Goal: Contribute content: Add original content to the website for others to see

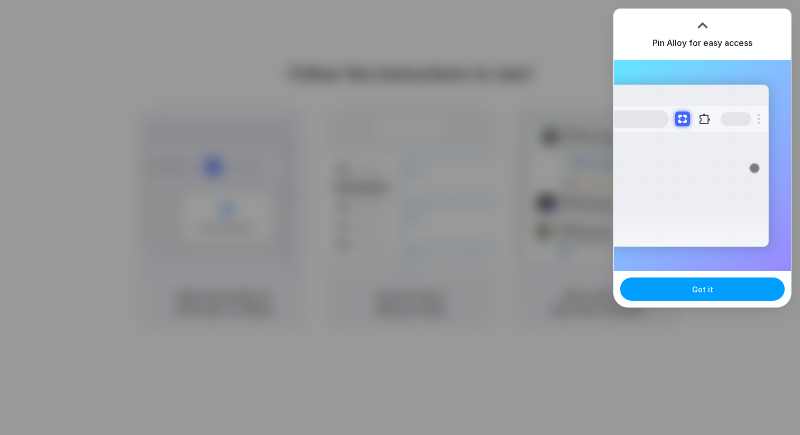
click at [698, 282] on button "Got it" at bounding box center [702, 289] width 164 height 23
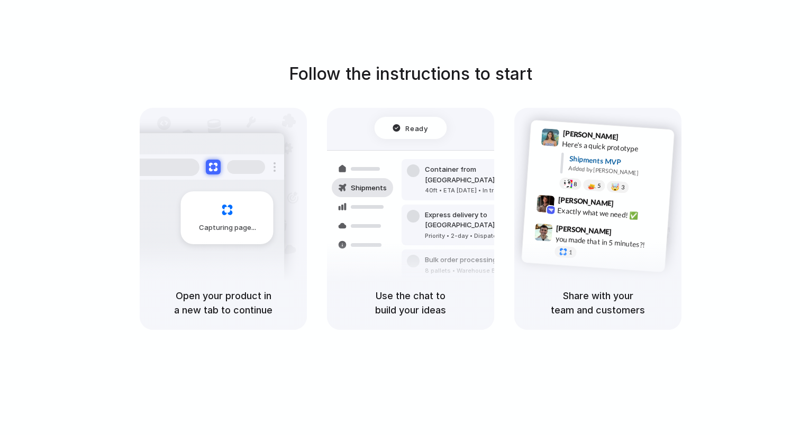
click at [763, 82] on div "Follow the instructions to start Capturing page Open your product in a new tab …" at bounding box center [411, 195] width 800 height 269
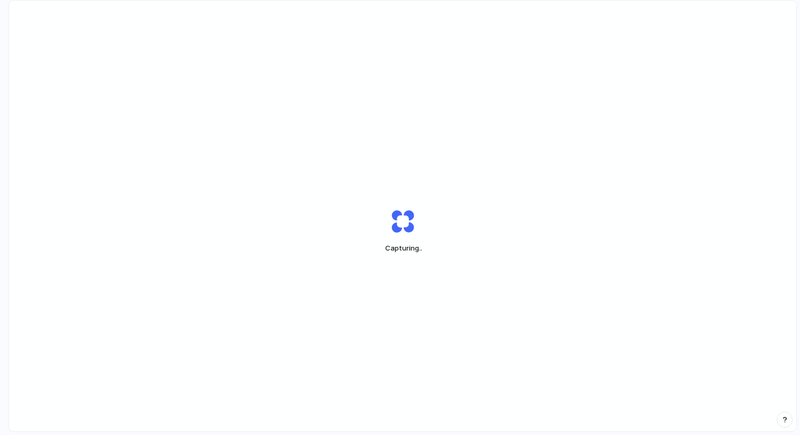
scroll to position [30, 0]
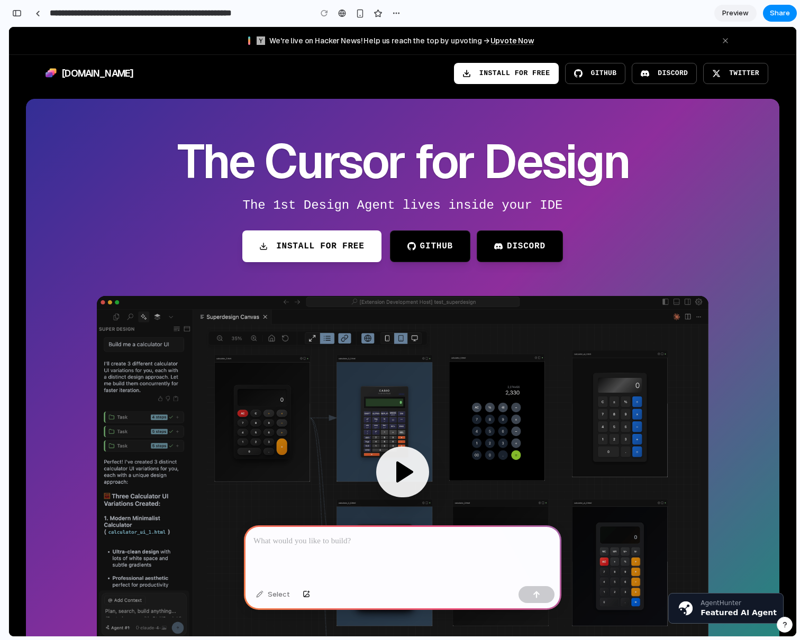
click at [385, 435] on div "Select" at bounding box center [402, 596] width 317 height 28
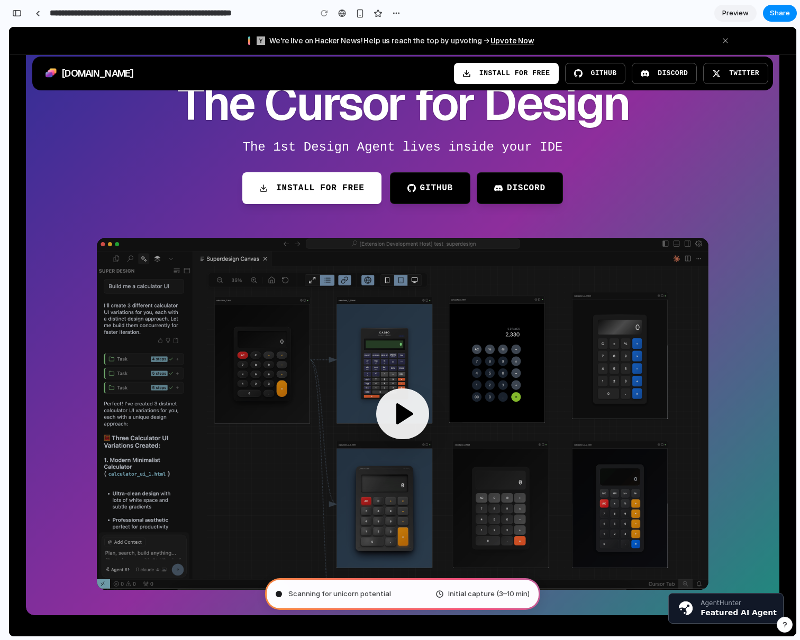
scroll to position [60, 0]
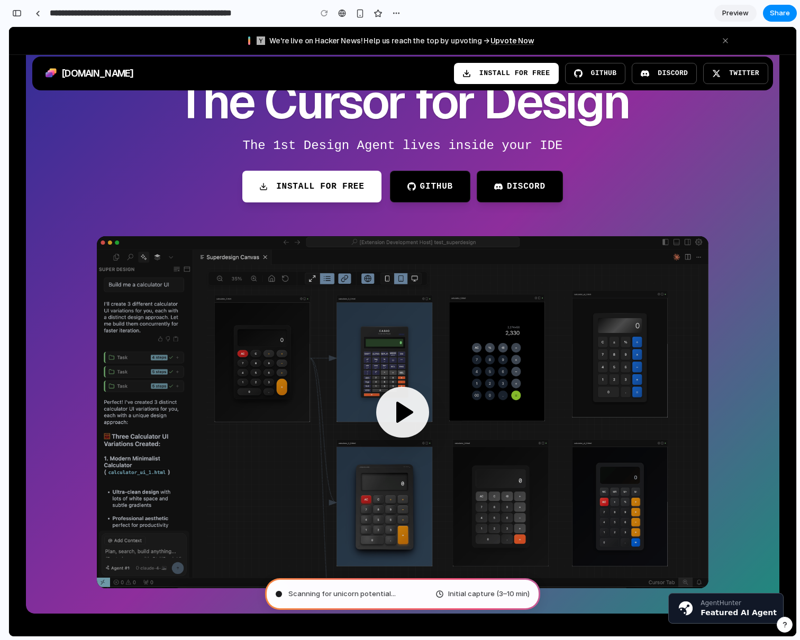
type input "**********"
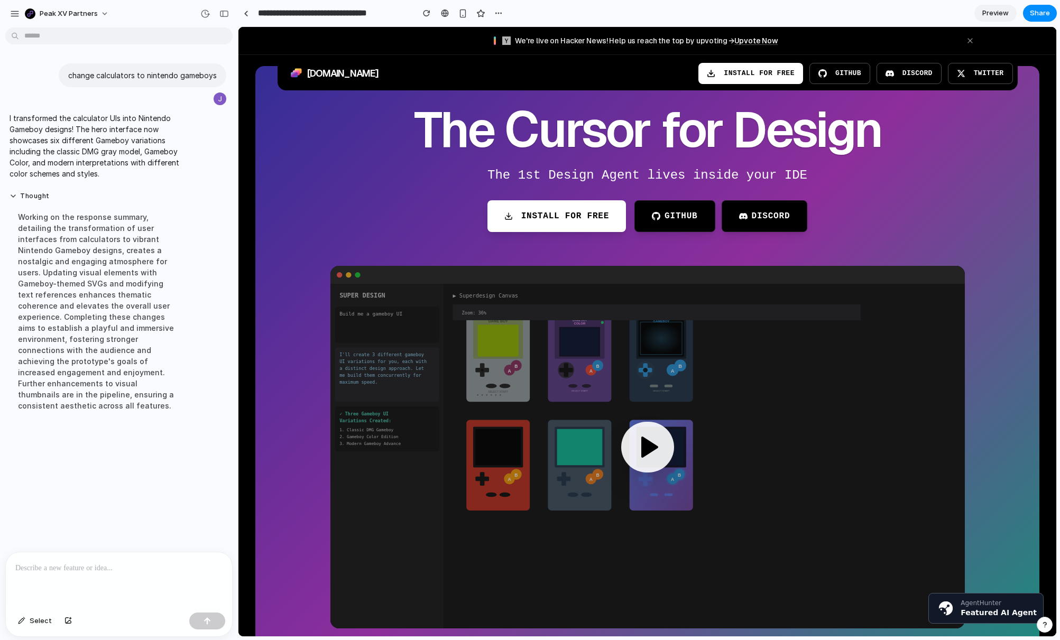
scroll to position [29, 0]
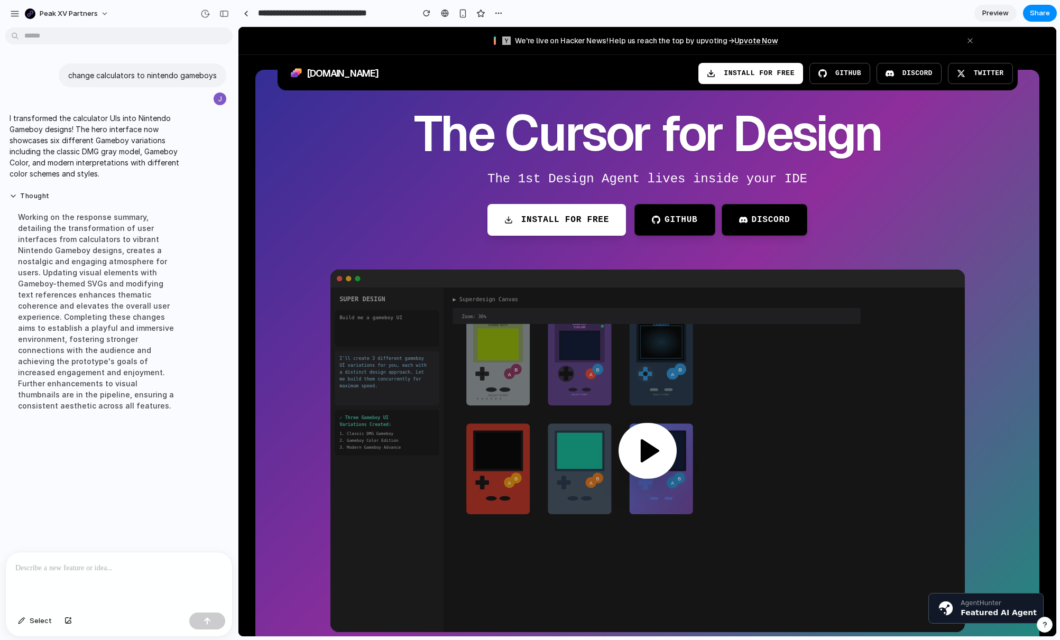
click at [628, 435] on div at bounding box center [648, 451] width 58 height 56
click at [636, 435] on icon at bounding box center [649, 451] width 28 height 28
click at [642, 435] on polygon at bounding box center [650, 451] width 16 height 21
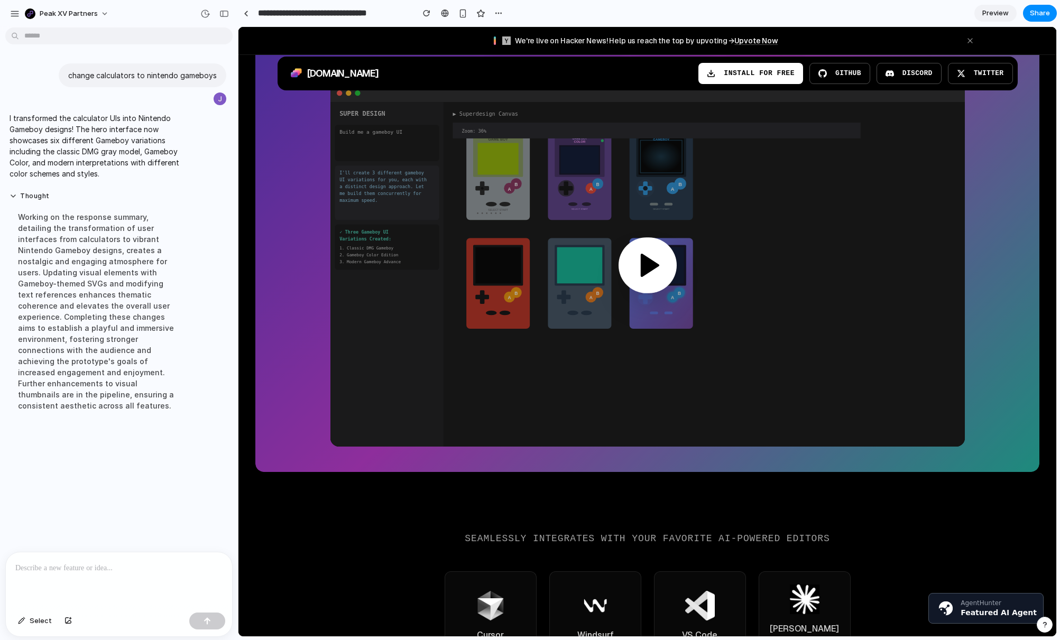
scroll to position [227, 0]
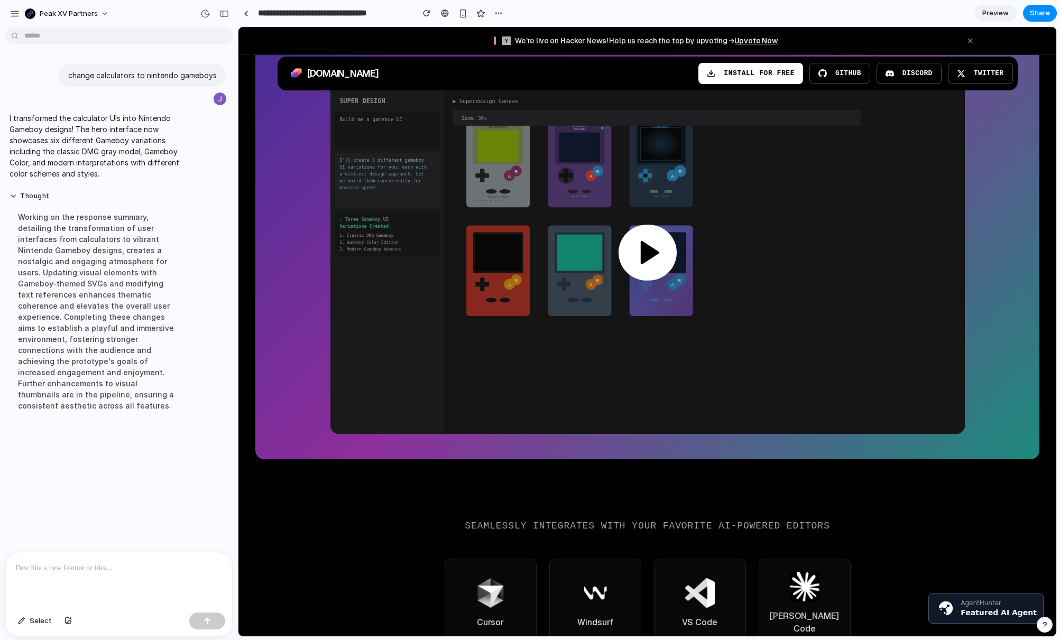
click at [641, 228] on div at bounding box center [648, 253] width 58 height 56
click at [645, 245] on polygon at bounding box center [650, 252] width 16 height 21
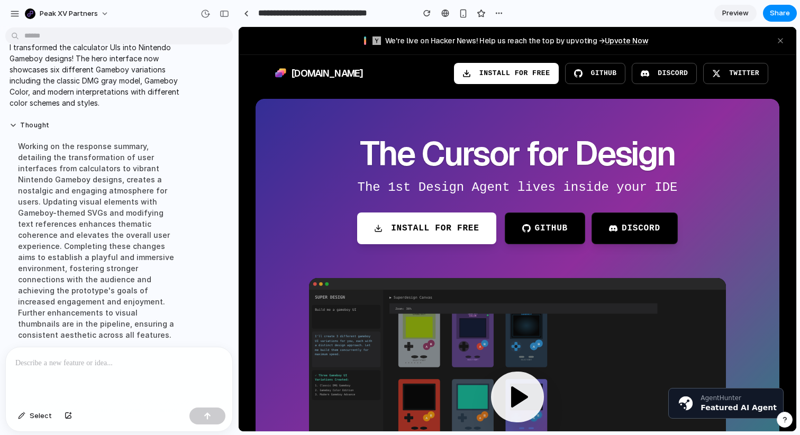
scroll to position [299, 0]
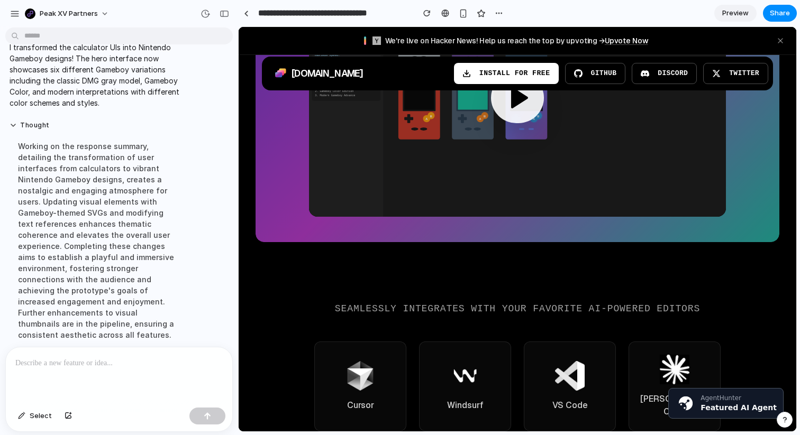
click at [57, 377] on div at bounding box center [119, 375] width 226 height 56
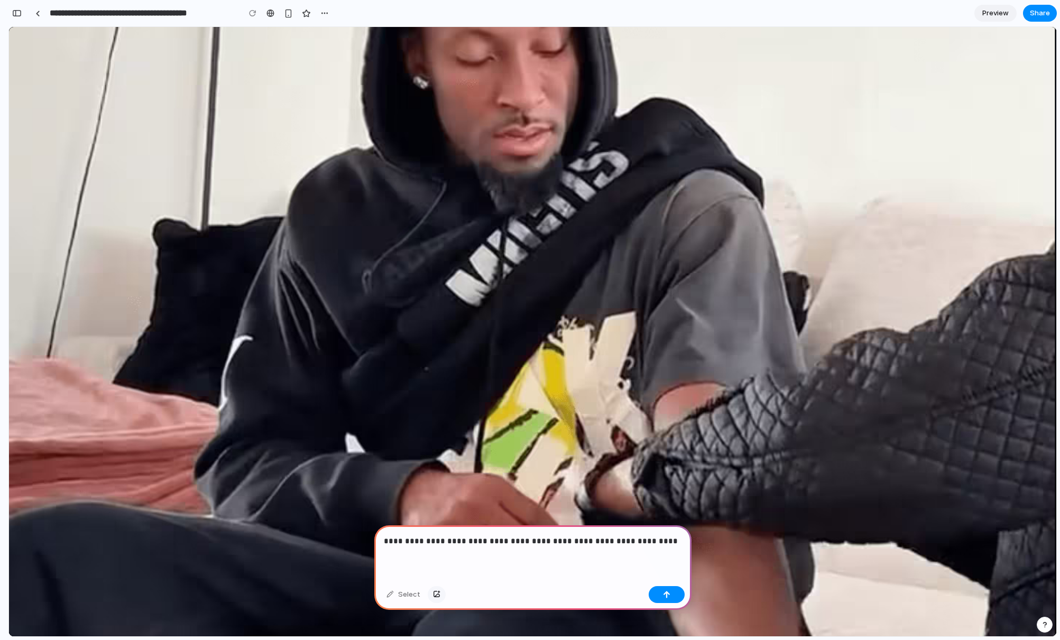
click at [438, 597] on button "button" at bounding box center [437, 595] width 18 height 17
click at [436, 592] on div "button" at bounding box center [436, 595] width 7 height 6
click at [656, 595] on button "button" at bounding box center [667, 595] width 36 height 17
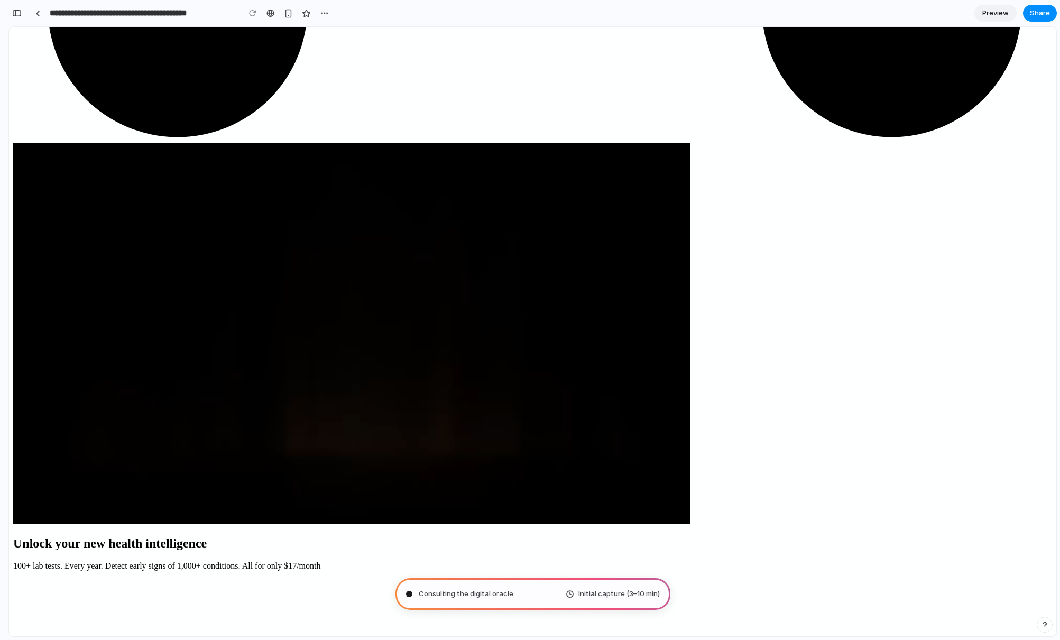
scroll to position [1180, 0]
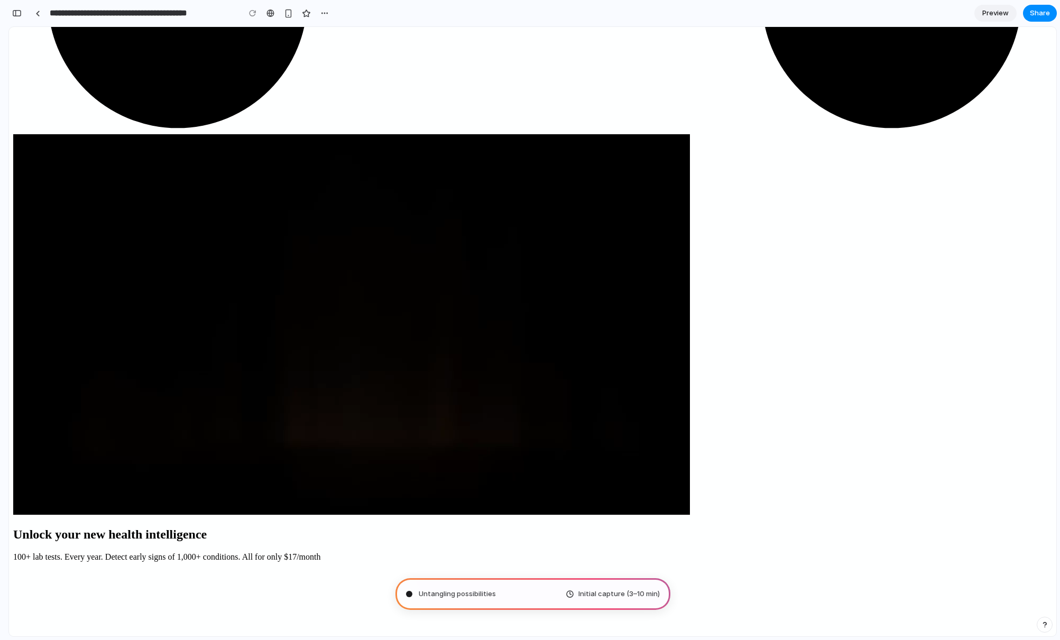
type input "**********"
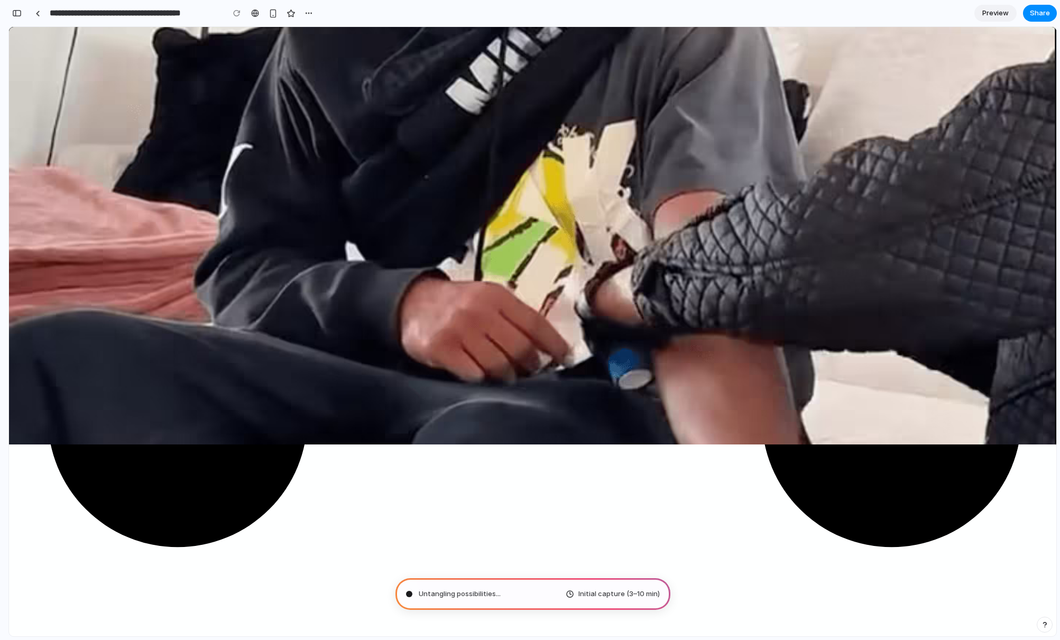
scroll to position [0, 0]
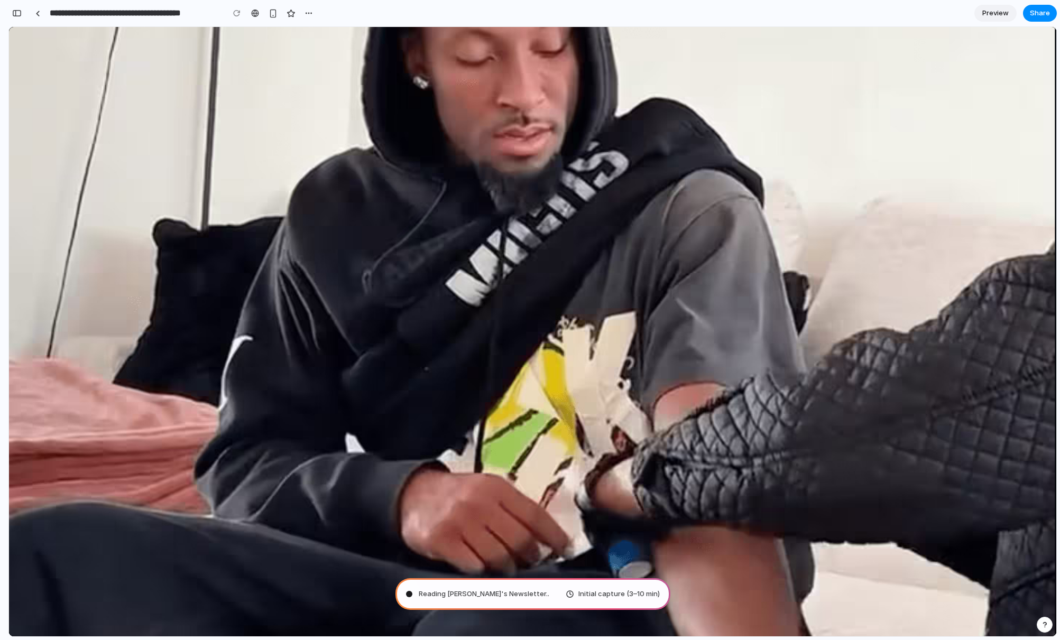
click at [564, 593] on div "Reading [PERSON_NAME]'s Newsletter .. Initial capture (3–10 min)" at bounding box center [533, 595] width 275 height 32
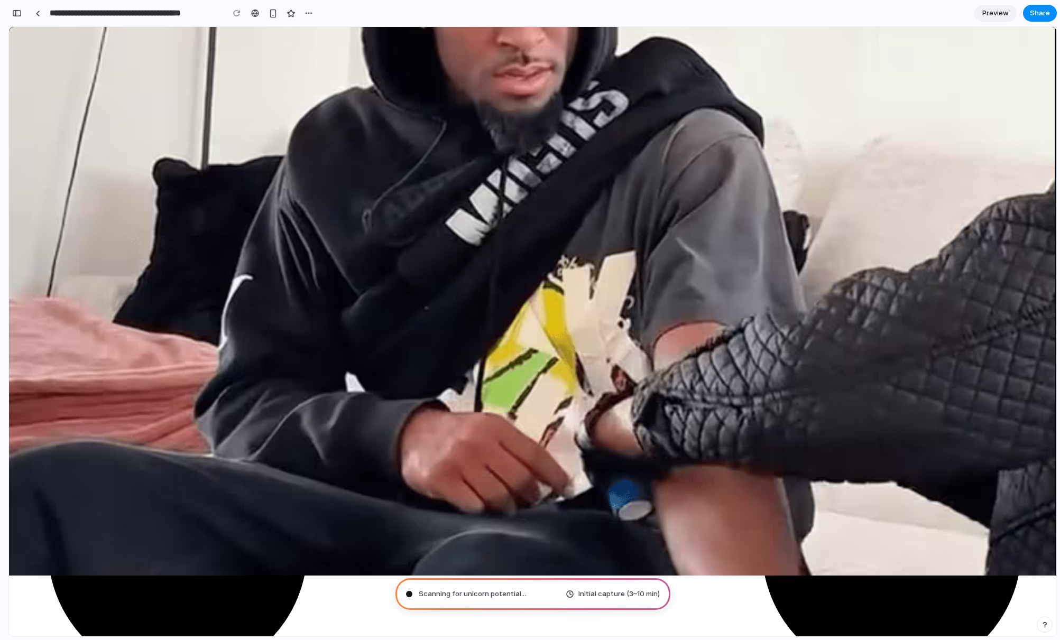
scroll to position [63, 0]
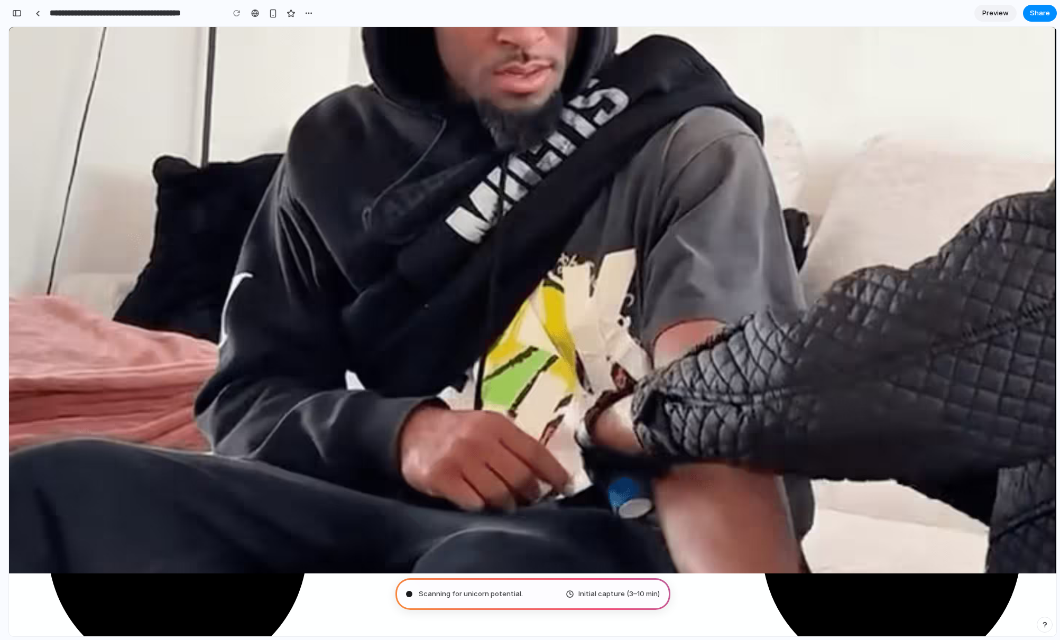
click at [485, 598] on span "Scanning for unicorn potential ." at bounding box center [471, 594] width 104 height 11
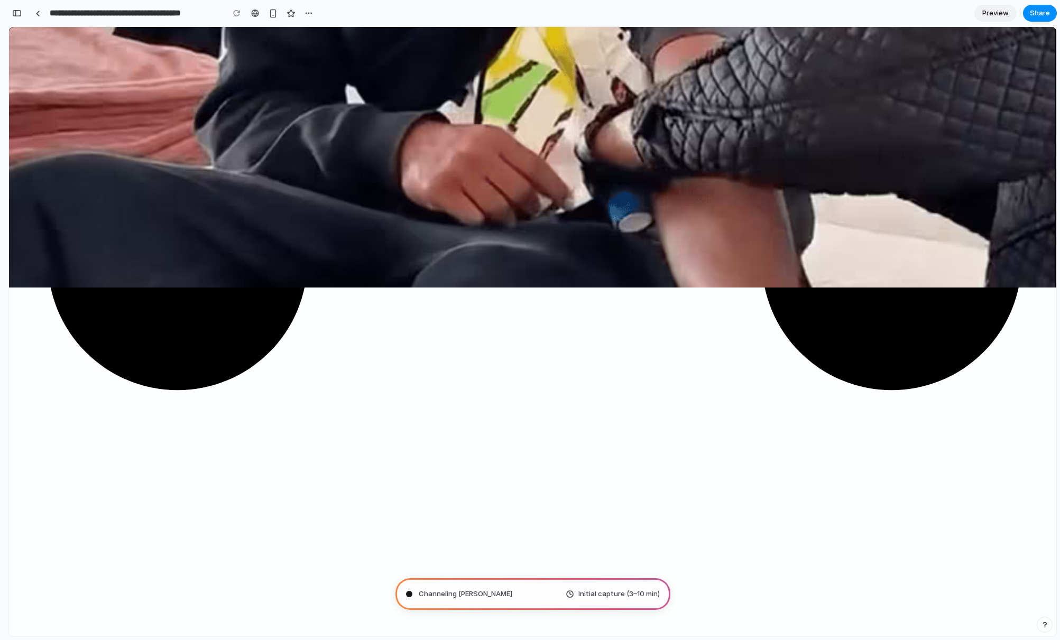
scroll to position [359, 0]
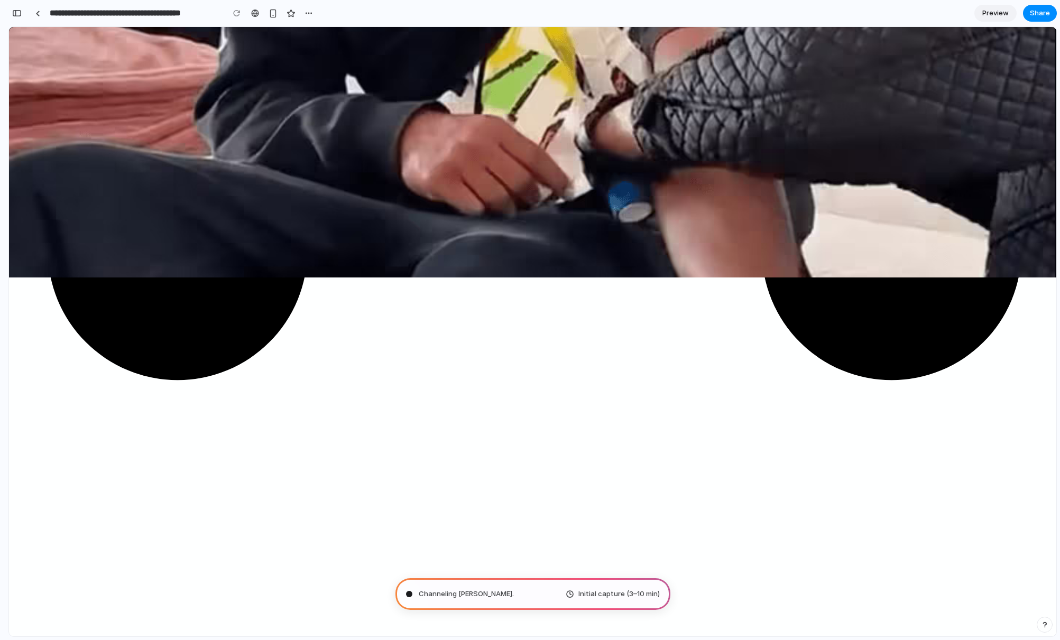
drag, startPoint x: 500, startPoint y: 595, endPoint x: 444, endPoint y: 593, distance: 56.6
click at [444, 593] on div "Channeling [PERSON_NAME] . Initial capture (3–10 min)" at bounding box center [533, 595] width 275 height 32
drag, startPoint x: 444, startPoint y: 593, endPoint x: 501, endPoint y: 592, distance: 57.7
click at [502, 593] on div "Channeling [PERSON_NAME] Initial capture (3–10 min)" at bounding box center [533, 595] width 275 height 32
drag, startPoint x: 501, startPoint y: 591, endPoint x: 463, endPoint y: 591, distance: 37.6
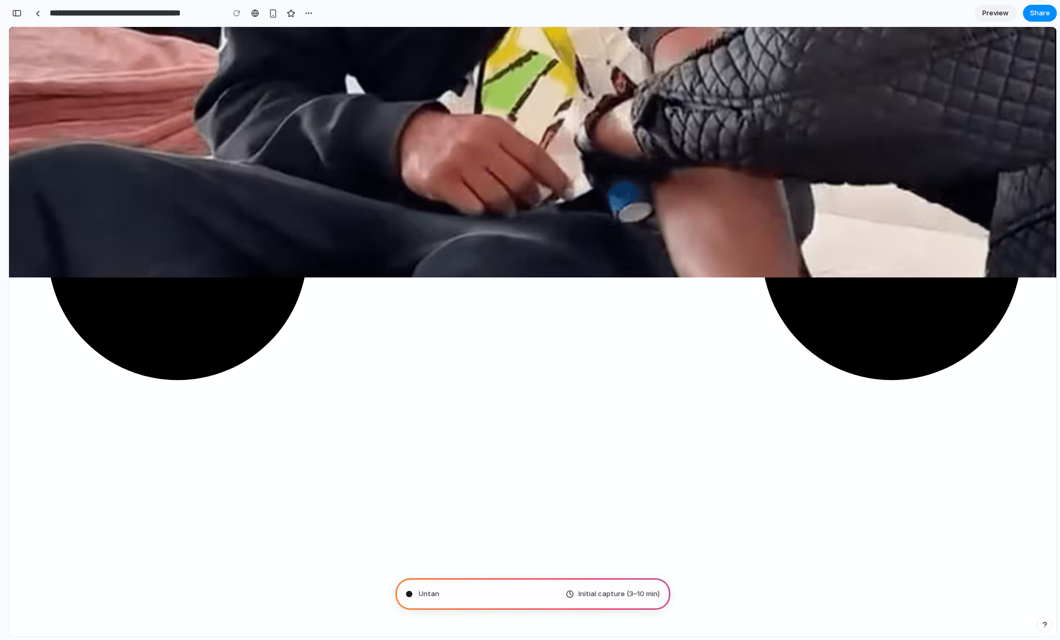
click at [463, 591] on div "Untan Initial capture (3–10 min)" at bounding box center [533, 595] width 275 height 32
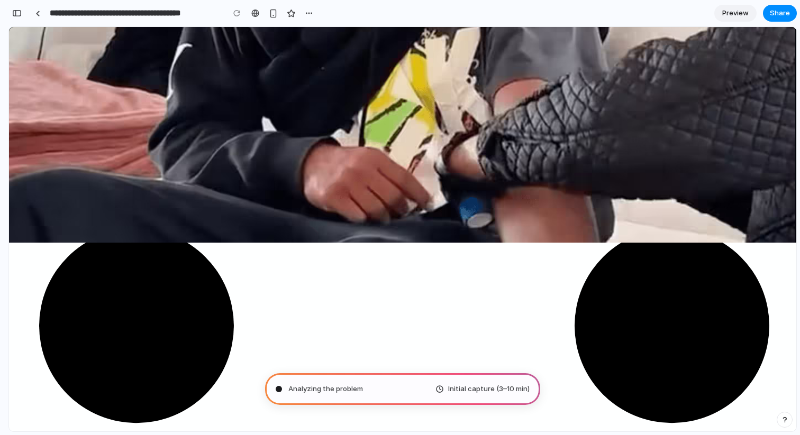
scroll to position [158, 0]
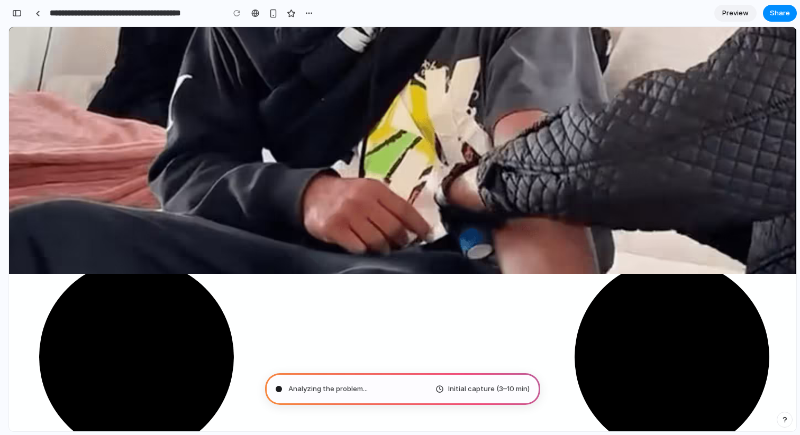
click at [343, 383] on div "Analyzing the problem ... Initial capture (3–10 min)" at bounding box center [402, 389] width 275 height 32
click at [441, 381] on div "Analyzing the problem ... Initial capture (3–10 min)" at bounding box center [402, 389] width 275 height 32
click at [446, 381] on div "Analyzing the problem Initial capture (3–10 min)" at bounding box center [402, 389] width 275 height 32
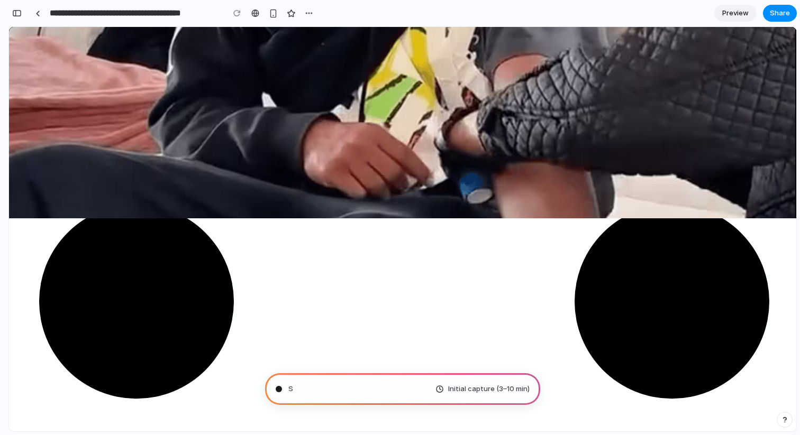
scroll to position [0, 0]
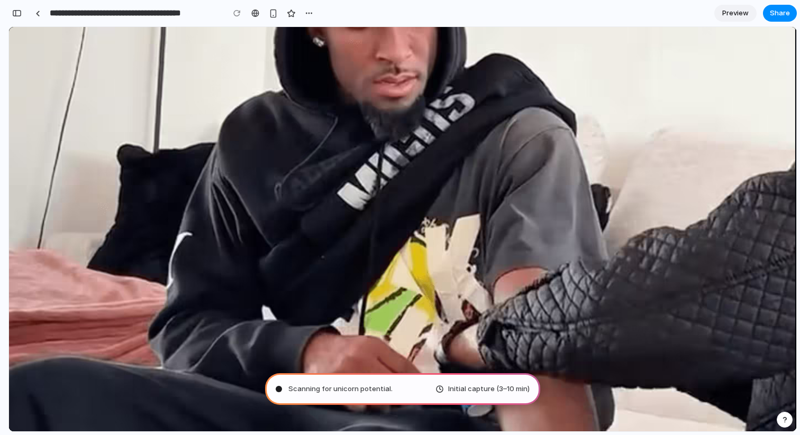
click at [184, 14] on input "**********" at bounding box center [134, 13] width 173 height 19
